Goal: Information Seeking & Learning: Find specific fact

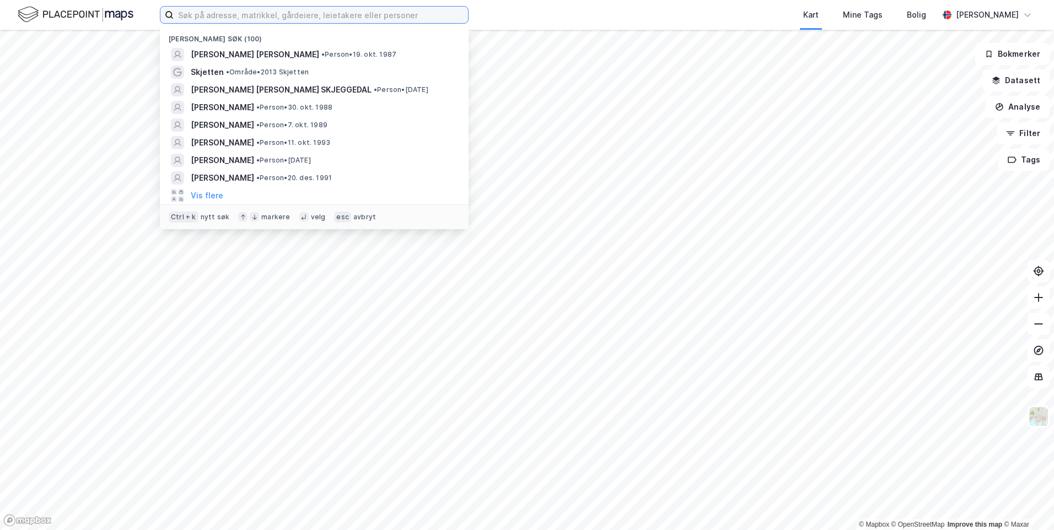
click at [312, 20] on input at bounding box center [321, 15] width 294 height 17
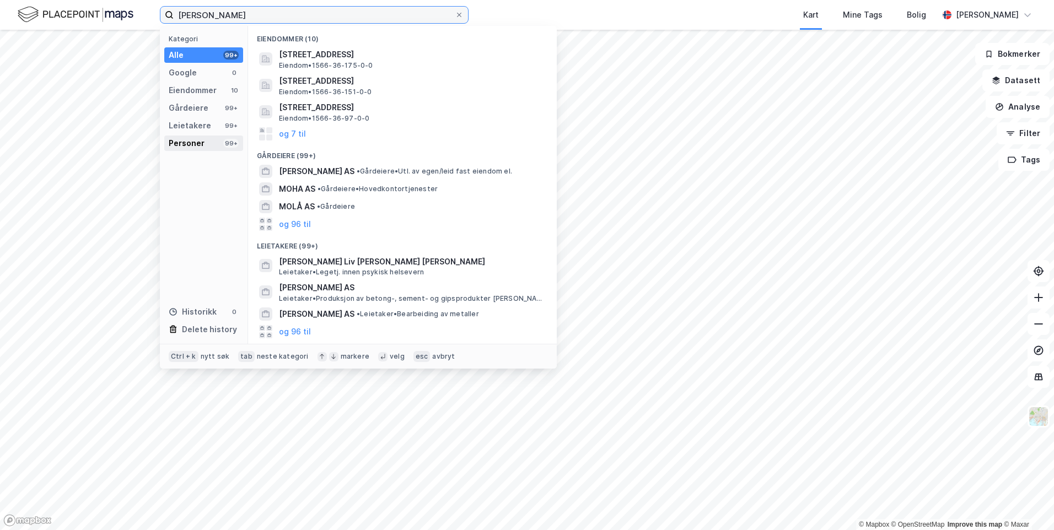
type input "[PERSON_NAME]"
click at [201, 141] on div "Personer" at bounding box center [187, 143] width 36 height 13
